Goal: Use online tool/utility

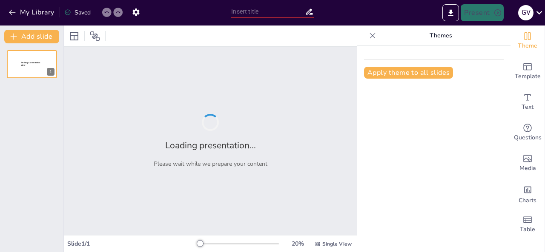
type input "GKS: Propuesta de Valor en la Distribución de Insumos de Aseo"
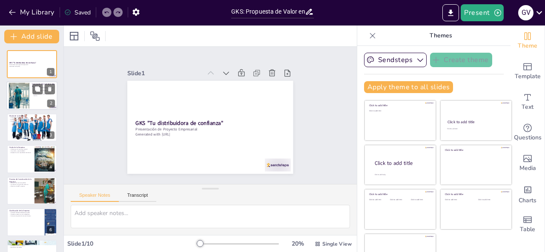
click at [25, 103] on div at bounding box center [18, 96] width 41 height 26
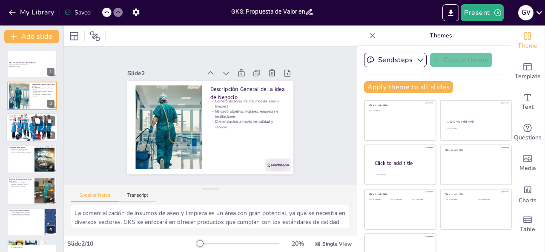
click at [25, 128] on div at bounding box center [31, 127] width 63 height 29
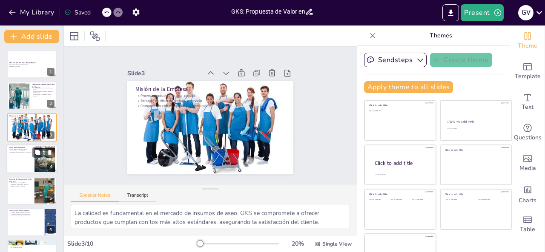
click at [18, 152] on p "Adaptación a las necesidades del cliente" at bounding box center [20, 153] width 23 height 2
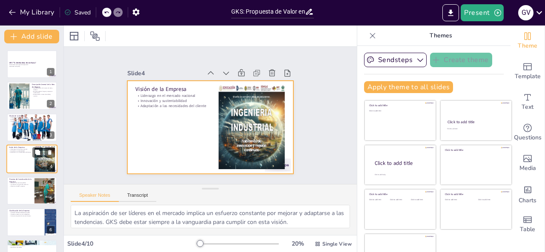
scroll to position [11, 0]
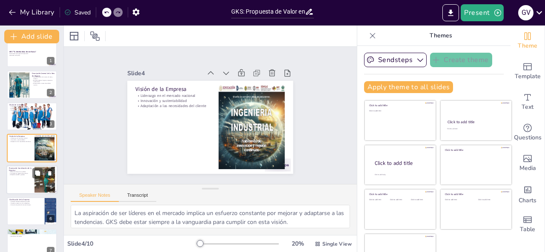
click at [22, 183] on div at bounding box center [31, 180] width 51 height 29
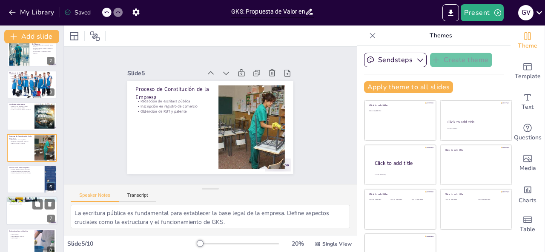
click at [23, 211] on div at bounding box center [31, 211] width 51 height 29
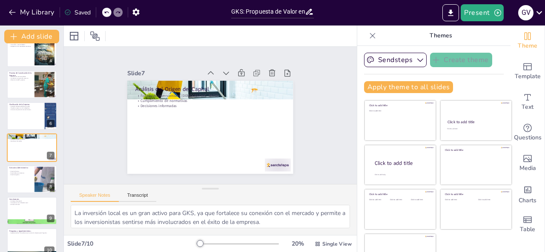
scroll to position [118, 0]
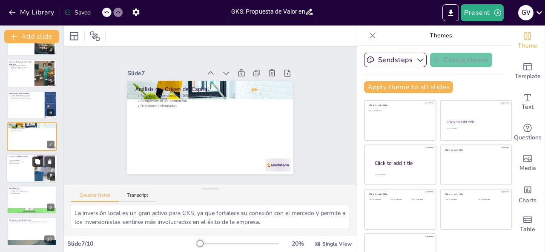
click at [34, 165] on button at bounding box center [37, 162] width 10 height 10
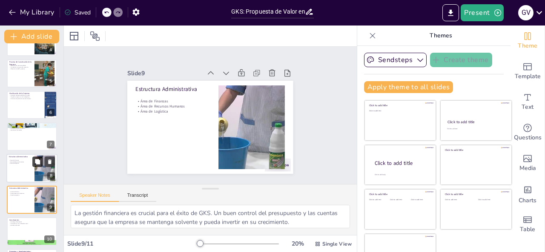
scroll to position [149, 0]
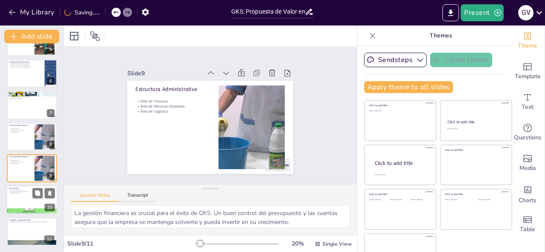
click at [28, 195] on div at bounding box center [31, 200] width 51 height 29
type textarea "La estrategia empresarial es el mapa que guiará a GKS hacia el éxito. La cohere…"
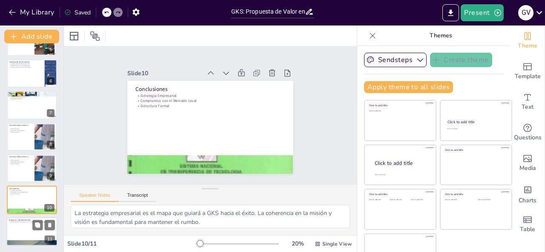
click at [21, 227] on div at bounding box center [31, 232] width 51 height 29
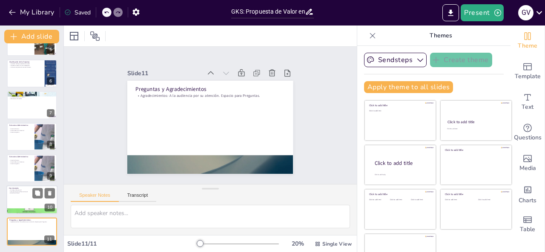
click at [16, 210] on div at bounding box center [31, 212] width 51 height 68
type textarea "La estrategia empresarial es el mapa que guiará a GKS hacia el éxito. La cohere…"
